Goal: Obtain resource: Download file/media

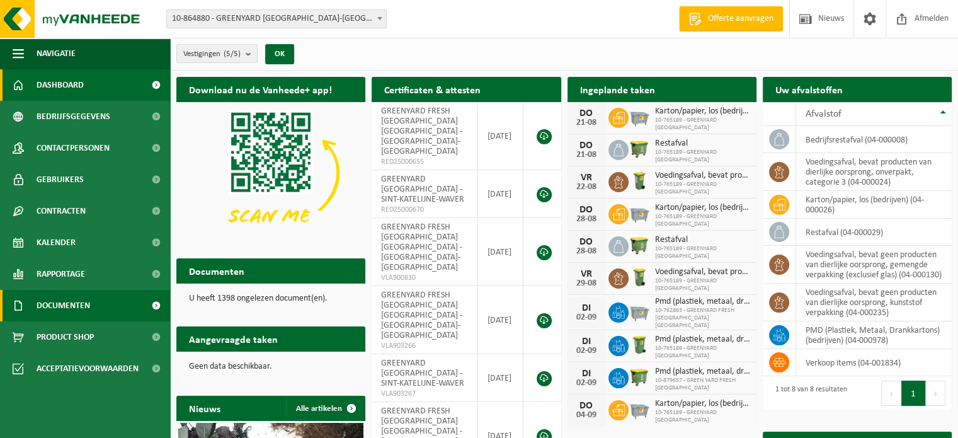
click at [69, 301] on span "Documenten" at bounding box center [64, 305] width 54 height 31
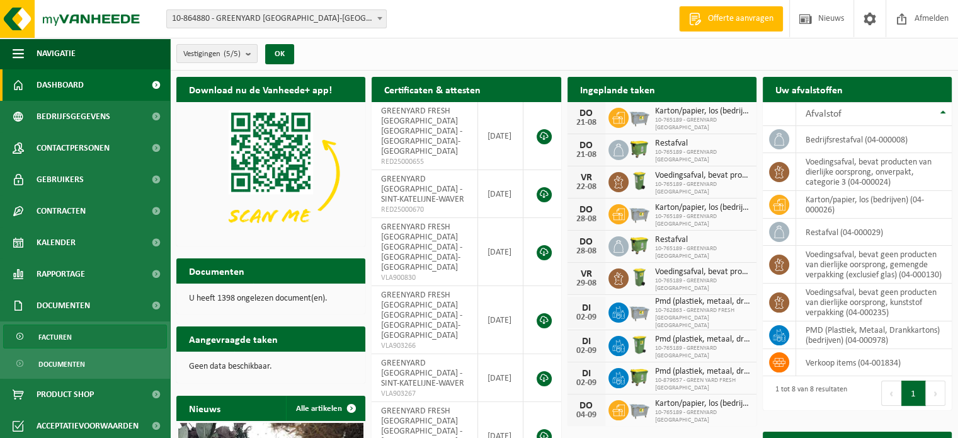
click at [76, 341] on link "Facturen" at bounding box center [85, 336] width 164 height 24
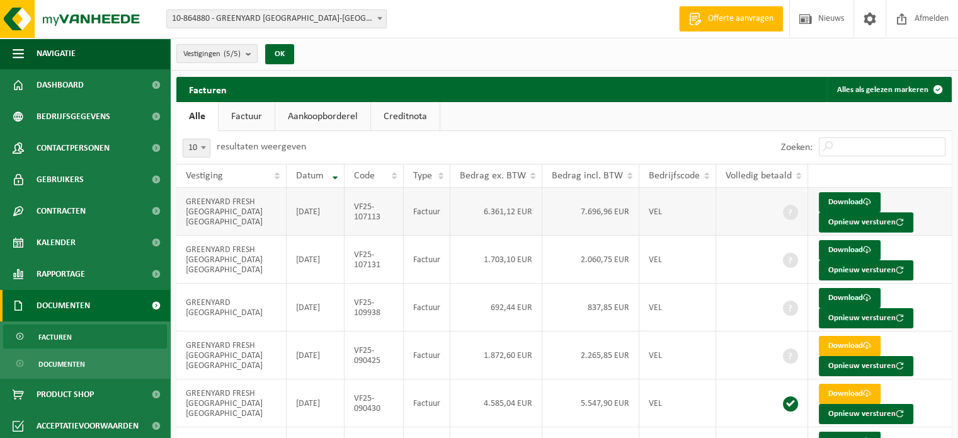
click at [500, 214] on td "6.361,12 EUR" at bounding box center [496, 212] width 92 height 48
click at [209, 216] on td "GREENYARD FRESH [GEOGRAPHIC_DATA] [GEOGRAPHIC_DATA]" at bounding box center [231, 212] width 110 height 48
click at [829, 199] on link "Download" at bounding box center [849, 202] width 62 height 20
click at [839, 249] on link "Download" at bounding box center [849, 250] width 62 height 20
